Goal: Communication & Community: Answer question/provide support

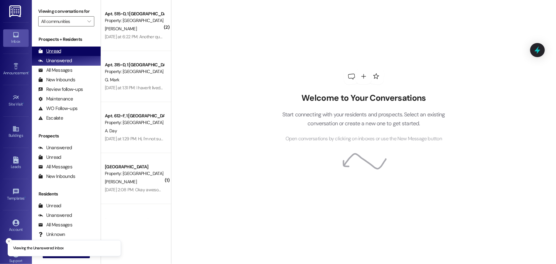
click at [56, 50] on div "Unread" at bounding box center [49, 51] width 23 height 7
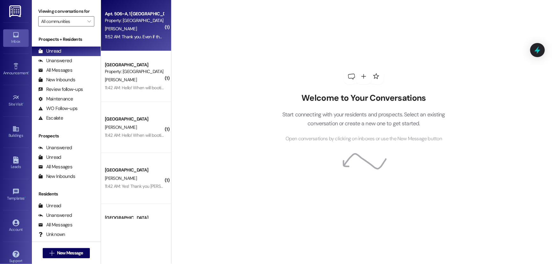
click at [145, 25] on div "B. Bingham" at bounding box center [134, 29] width 60 height 8
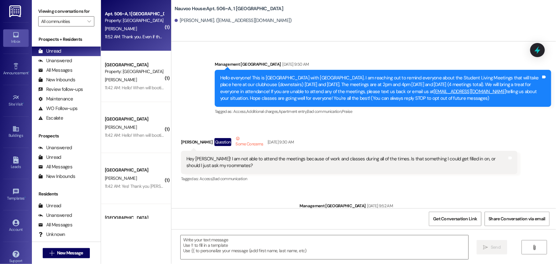
scroll to position [17246, 0]
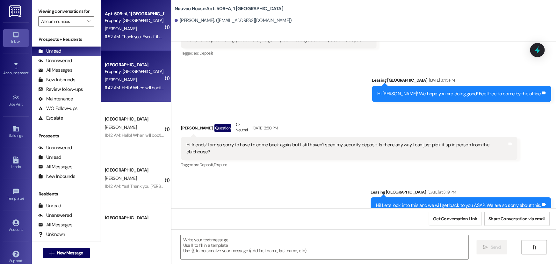
click at [137, 77] on div "L. Williams" at bounding box center [134, 80] width 60 height 8
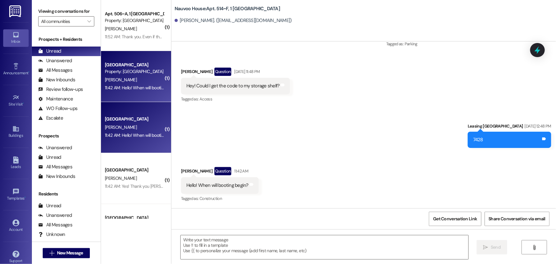
scroll to position [13344, 0]
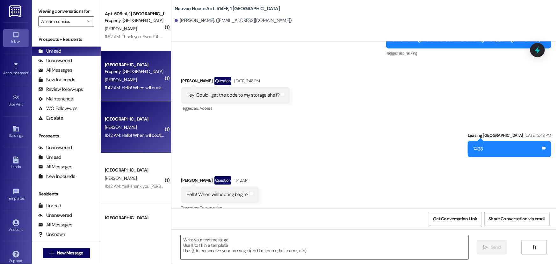
click at [223, 246] on textarea at bounding box center [325, 247] width 288 height 24
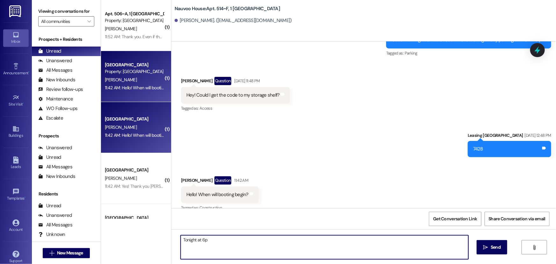
type textarea "Tonight at 6pm"
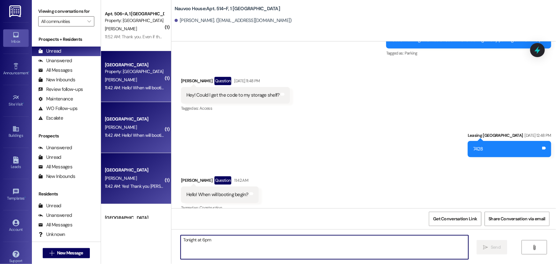
click at [115, 188] on div "11:42 AM: Yes! Thank you soo much!! 11:42 AM: Yes! Thank you soo much!!" at bounding box center [150, 186] width 91 height 6
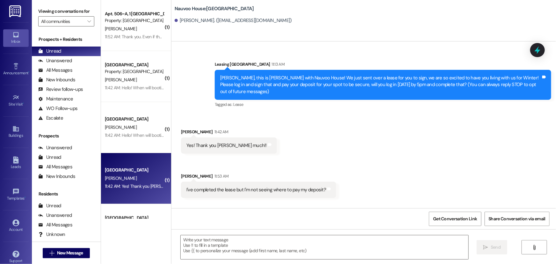
scroll to position [0, 0]
click at [204, 243] on textarea at bounding box center [325, 247] width 288 height 24
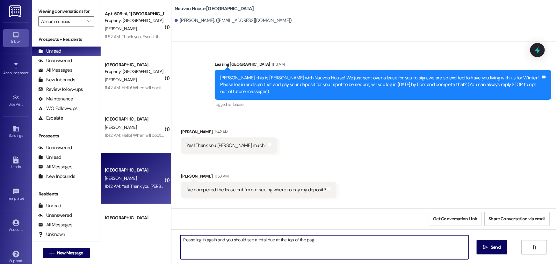
type textarea "Please log in again and you should see a total due at the top of the page"
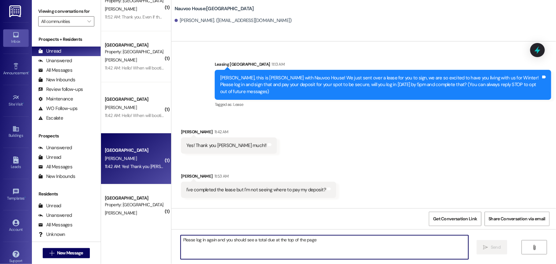
scroll to position [116, 0]
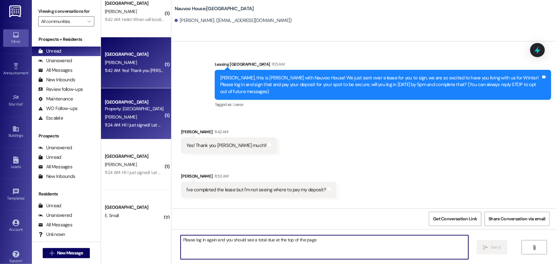
click at [126, 123] on div "11:24 AM: Hi! I just signed! Let me know if I need to do anything else! 11:24 A…" at bounding box center [166, 125] width 123 height 6
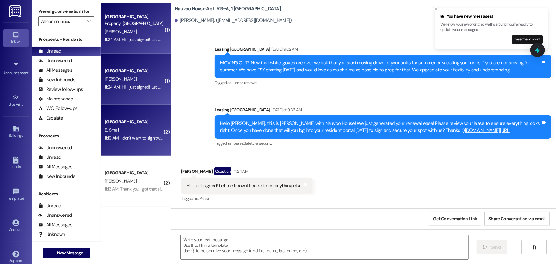
scroll to position [202, 0]
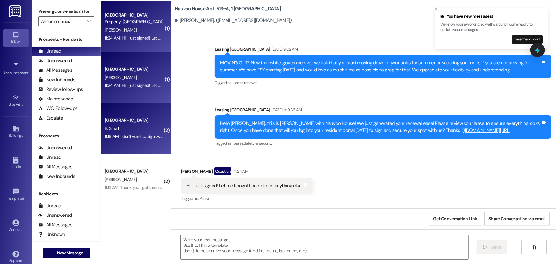
click at [129, 137] on div "11:19 AM: I don't want to sign two leases or pay two deposits sorry cause I'm n…" at bounding box center [195, 136] width 181 height 6
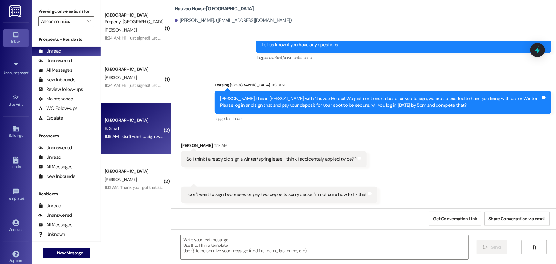
scroll to position [181, 0]
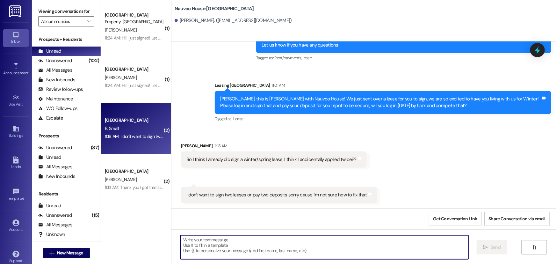
click at [191, 254] on textarea at bounding box center [325, 247] width 288 height 24
click at [205, 246] on textarea at bounding box center [325, 247] width 288 height 24
type textarea "That should be fixed now!"
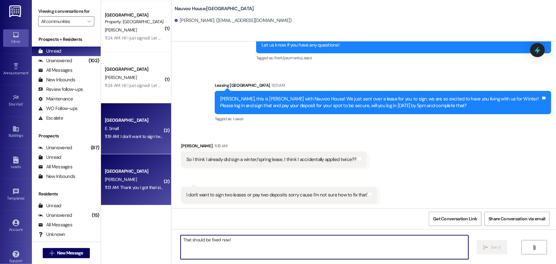
click at [125, 182] on div "G. Shumway" at bounding box center [134, 179] width 60 height 8
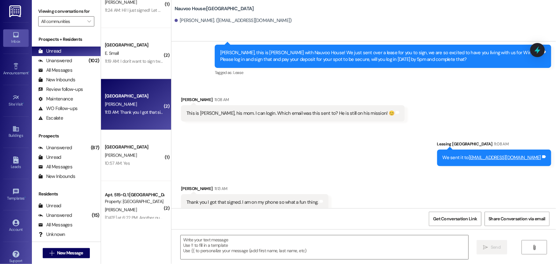
scroll to position [318, 0]
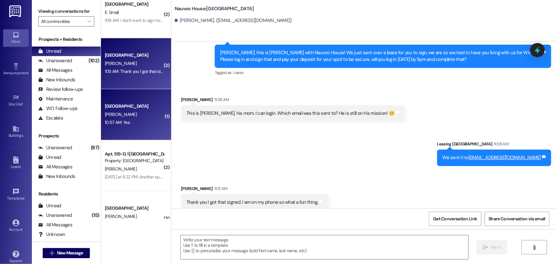
click at [122, 125] on div "10:57 AM: Yes 10:57 AM: Yes" at bounding box center [134, 122] width 60 height 8
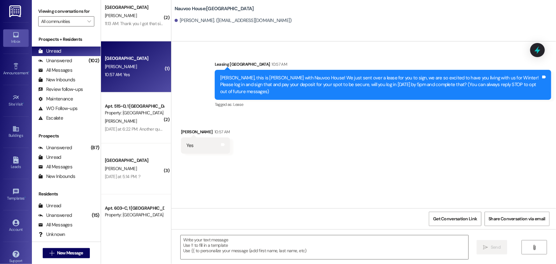
scroll to position [376, 0]
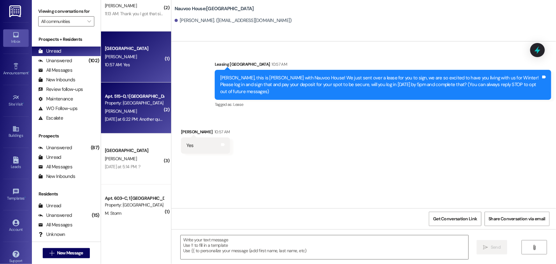
click at [123, 120] on div "Yesterday at 6:22 PM: Another question, the document stated the parking passes …" at bounding box center [299, 119] width 388 height 6
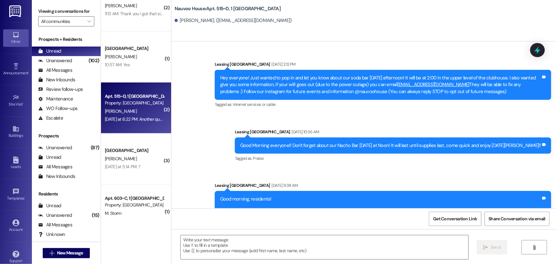
scroll to position [16259, 0]
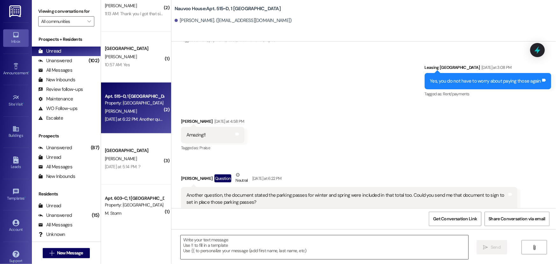
click at [223, 239] on textarea at bounding box center [325, 247] width 288 height 24
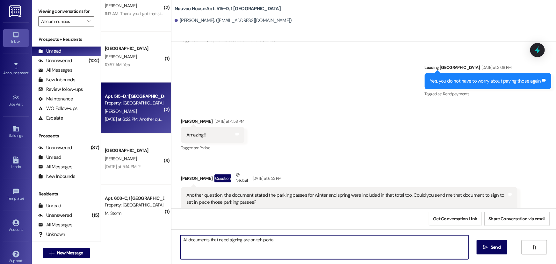
type textarea "All documents that need signing are on teh portal"
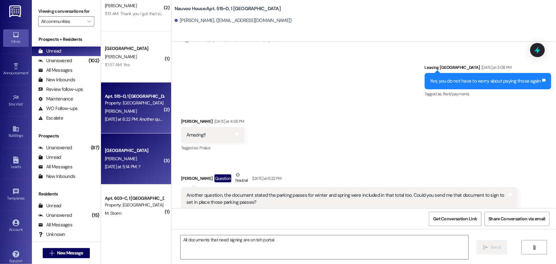
click at [114, 156] on span "[PERSON_NAME]" at bounding box center [121, 159] width 32 height 6
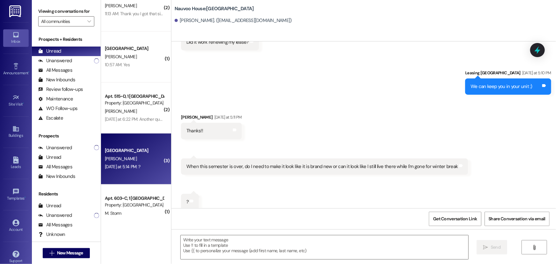
scroll to position [730, 0]
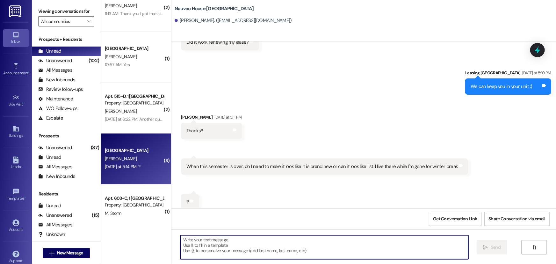
click at [225, 245] on textarea at bounding box center [325, 247] width 288 height 24
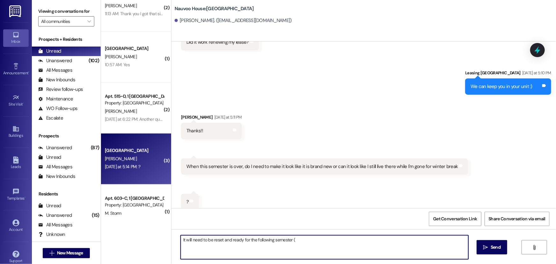
type textarea "It will need to be reset and ready for the following semester (:"
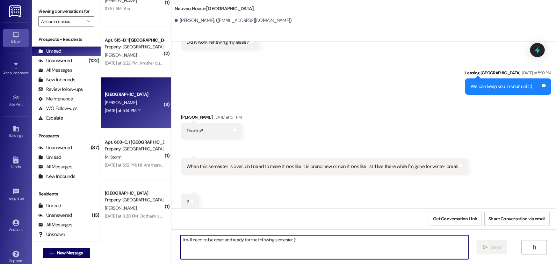
scroll to position [434, 0]
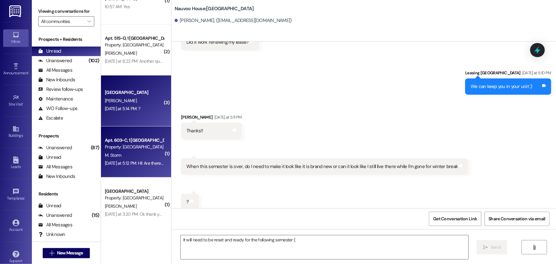
click at [129, 148] on div "Property: [GEOGRAPHIC_DATA]" at bounding box center [134, 147] width 59 height 7
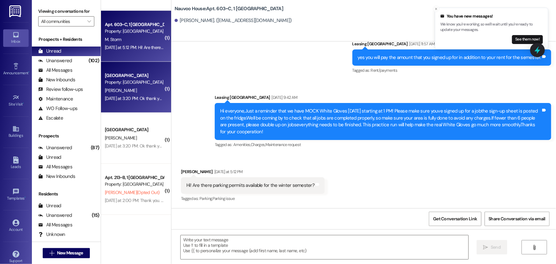
scroll to position [550, 0]
click at [105, 74] on div "[GEOGRAPHIC_DATA]" at bounding box center [134, 75] width 59 height 7
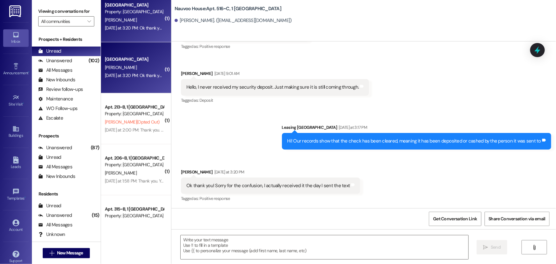
scroll to position [637, 0]
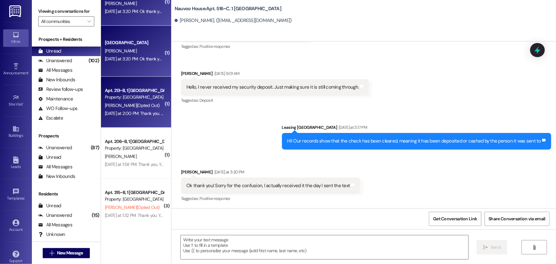
click at [126, 105] on span "D. Sorensen (Opted Out)" at bounding box center [132, 105] width 54 height 6
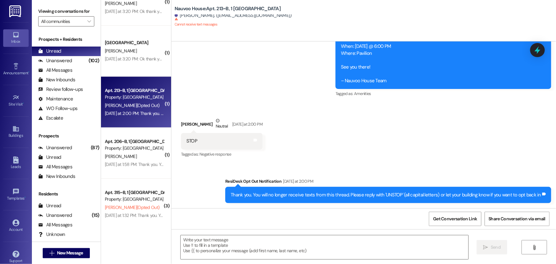
scroll to position [189, 0]
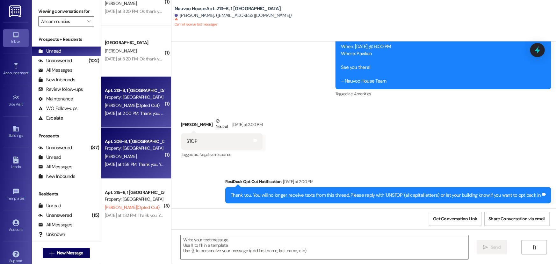
click at [124, 160] on div "J. Howard" at bounding box center [134, 156] width 60 height 8
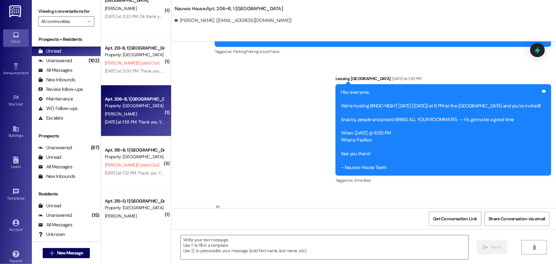
scroll to position [694, 0]
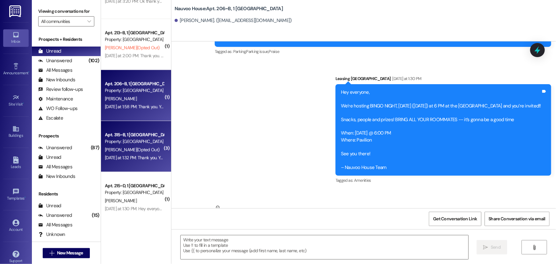
click at [118, 151] on span "B. Andersen (Opted Out)" at bounding box center [132, 149] width 54 height 6
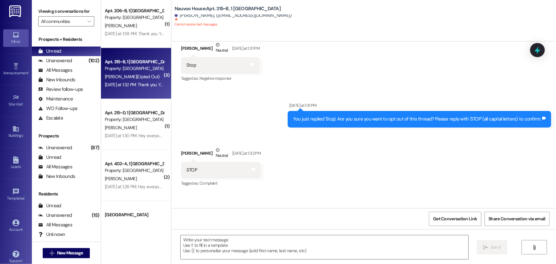
scroll to position [810, 0]
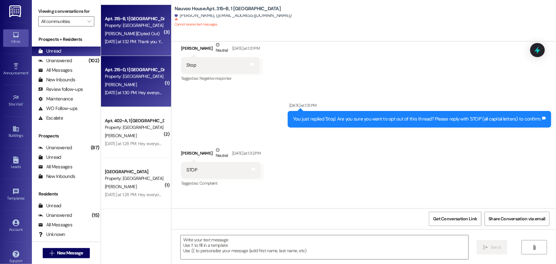
click at [113, 85] on span "N. Forero" at bounding box center [121, 85] width 32 height 6
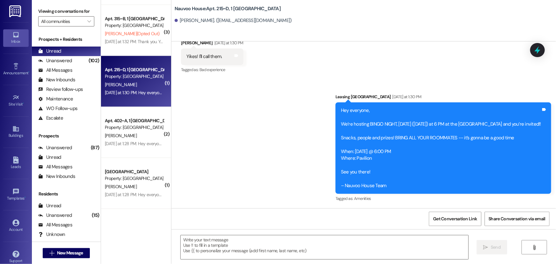
scroll to position [3511, 0]
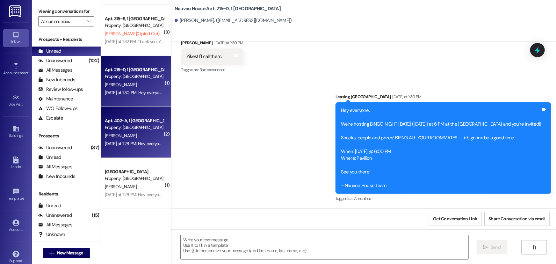
click at [120, 127] on div "Property: [GEOGRAPHIC_DATA]" at bounding box center [134, 127] width 59 height 7
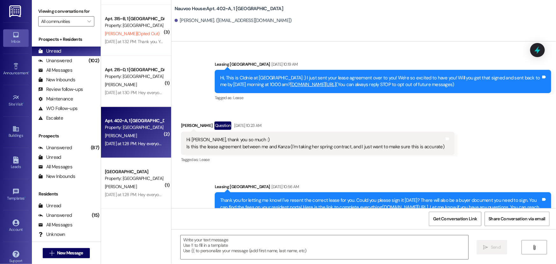
scroll to position [27010, 0]
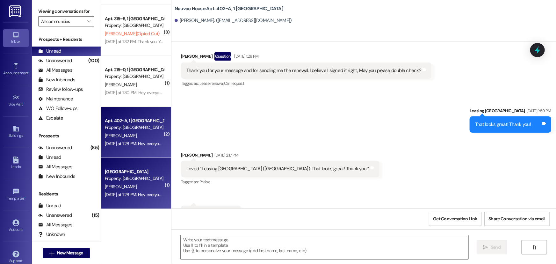
click at [116, 178] on div "Property: [GEOGRAPHIC_DATA]" at bounding box center [134, 178] width 59 height 7
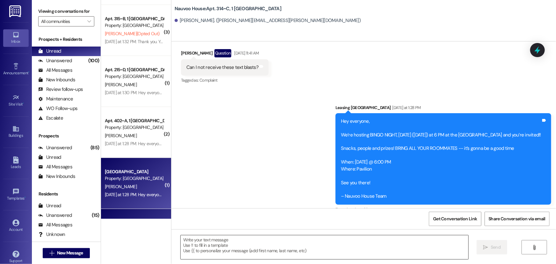
scroll to position [12945, 0]
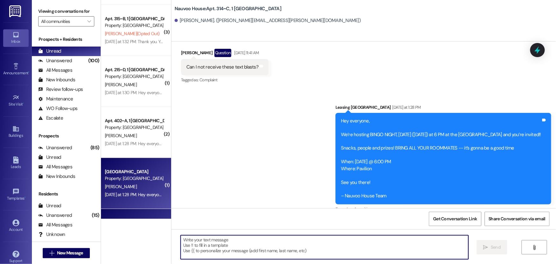
click at [193, 252] on textarea at bounding box center [325, 247] width 288 height 24
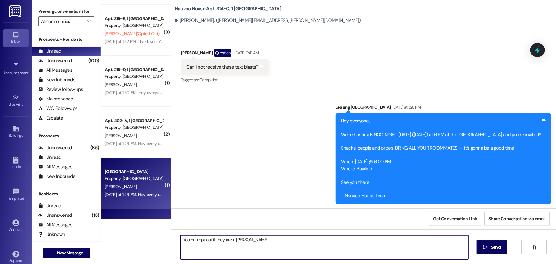
type textarea "You can opt out if they are a bother"
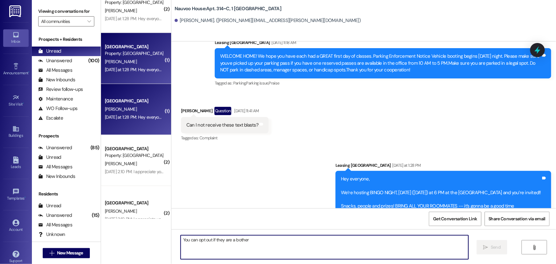
scroll to position [955, 0]
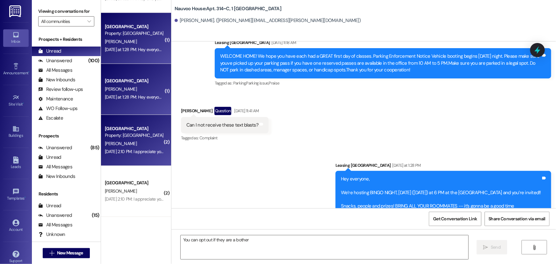
click at [127, 148] on div "Sep 15, 2025 at 2:10 PM: I appreciate you guys Sep 15, 2025 at 2:10 PM: I appre…" at bounding box center [134, 151] width 60 height 8
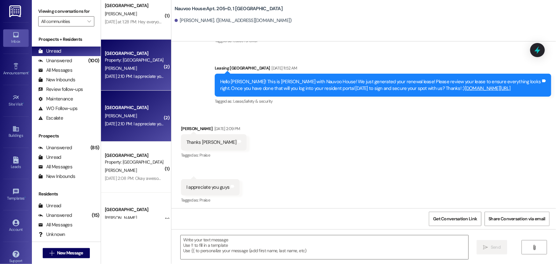
scroll to position [1042, 0]
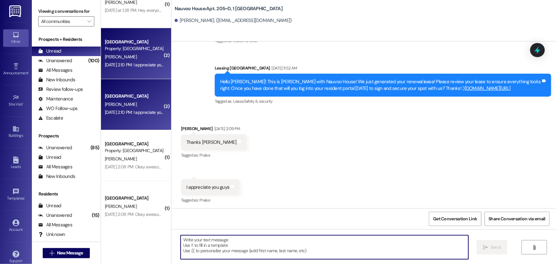
click at [213, 248] on textarea at bounding box center [325, 247] width 288 height 24
type textarea "You bet!"
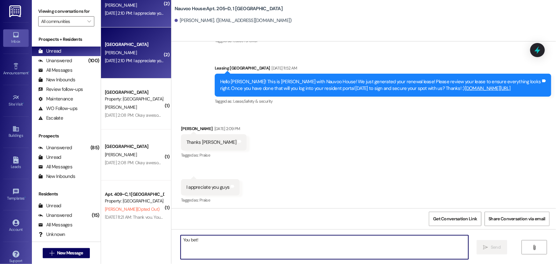
scroll to position [1100, 0]
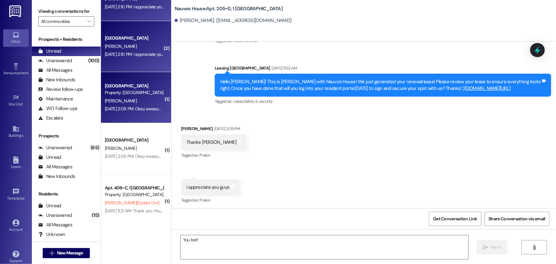
click at [122, 100] on div "[PERSON_NAME]" at bounding box center [134, 101] width 60 height 8
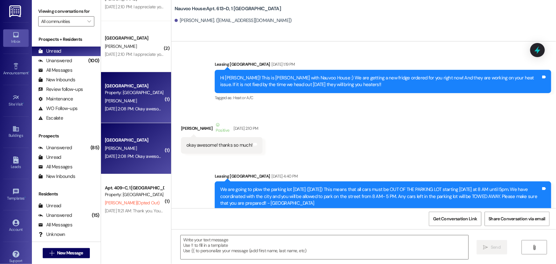
scroll to position [11648, 0]
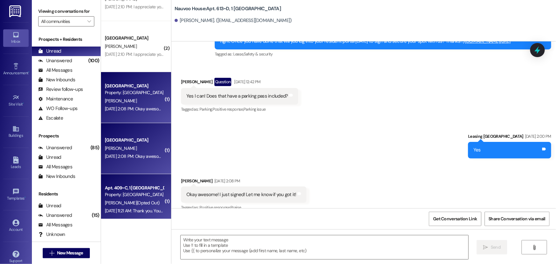
click at [147, 200] on div "K. Finn (Opted Out)" at bounding box center [134, 203] width 60 height 8
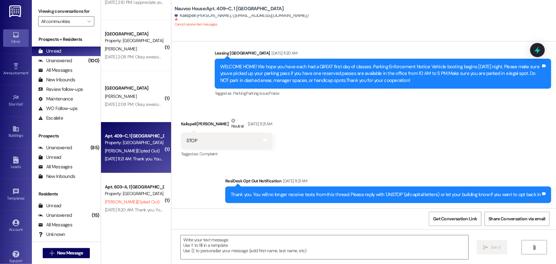
scroll to position [1157, 0]
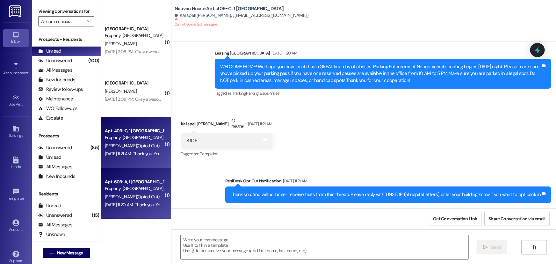
click at [131, 194] on span "J. Dowdy (Opted Out)" at bounding box center [132, 197] width 54 height 6
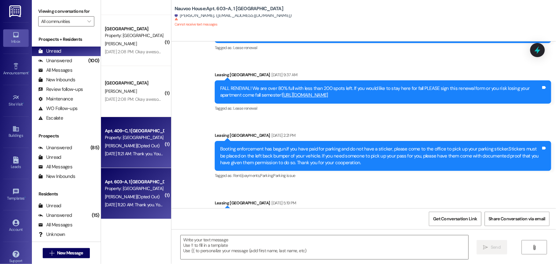
scroll to position [7384, 0]
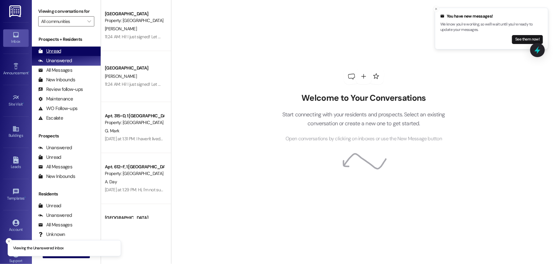
click at [64, 51] on div "Unread (0)" at bounding box center [66, 51] width 69 height 10
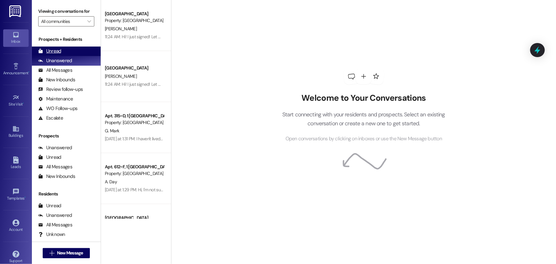
click at [68, 48] on div "Unread (0)" at bounding box center [66, 51] width 69 height 10
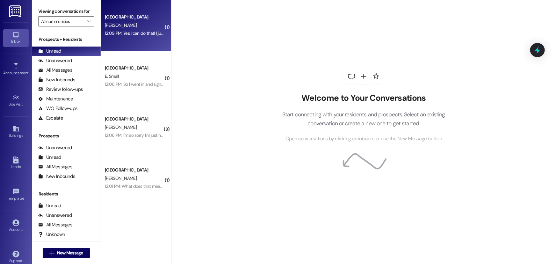
click at [127, 42] on div "[GEOGRAPHIC_DATA] Prospect [PERSON_NAME] 12:09 PM: Yes I can do that! I just si…" at bounding box center [136, 25] width 70 height 51
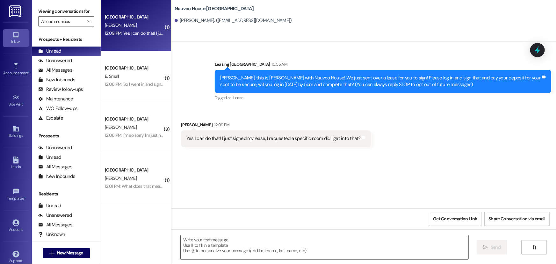
click at [203, 239] on textarea at bounding box center [325, 247] width 288 height 24
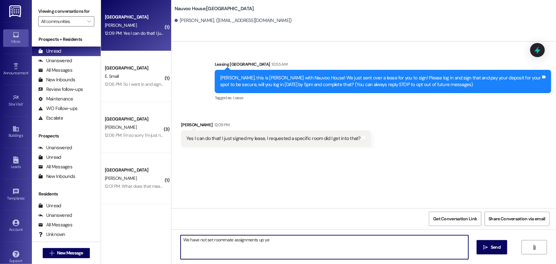
type textarea "We have not set roommate assignments up yet"
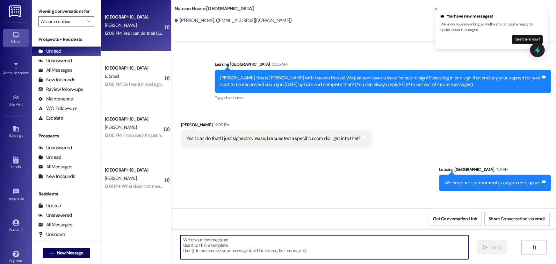
scroll to position [32, 0]
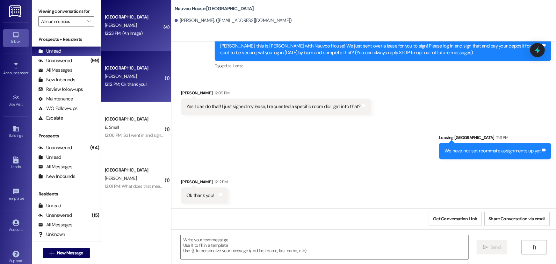
click at [140, 38] on div "Nauvoo House Prospect [PERSON_NAME] 12:23 PM: (An Image) 12:23 PM: (An Image)" at bounding box center [136, 25] width 70 height 51
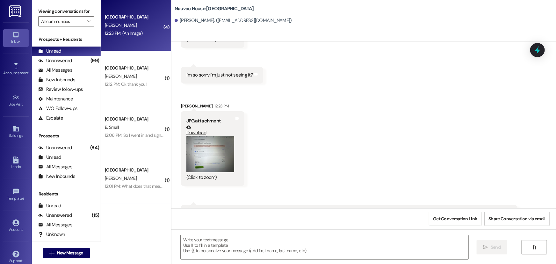
scroll to position [372, 0]
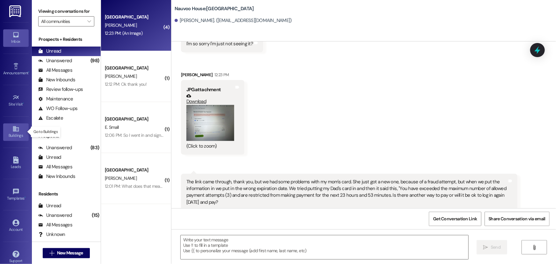
click at [12, 124] on link "Buildings" at bounding box center [15, 131] width 25 height 17
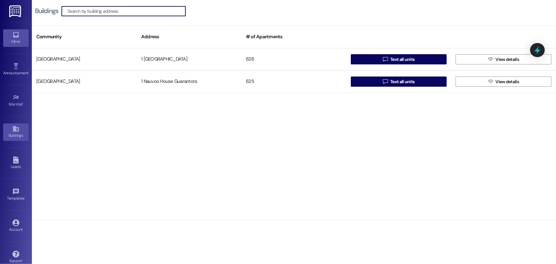
click at [19, 37] on link "Inbox" at bounding box center [15, 37] width 25 height 17
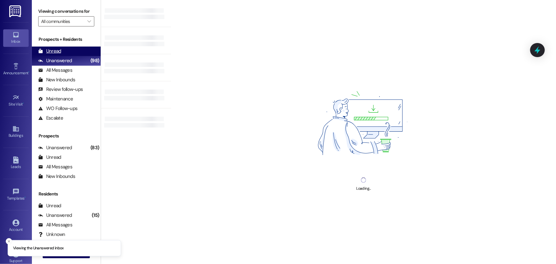
click at [75, 49] on div "Unread (0)" at bounding box center [66, 51] width 69 height 10
